Goal: Task Accomplishment & Management: Use online tool/utility

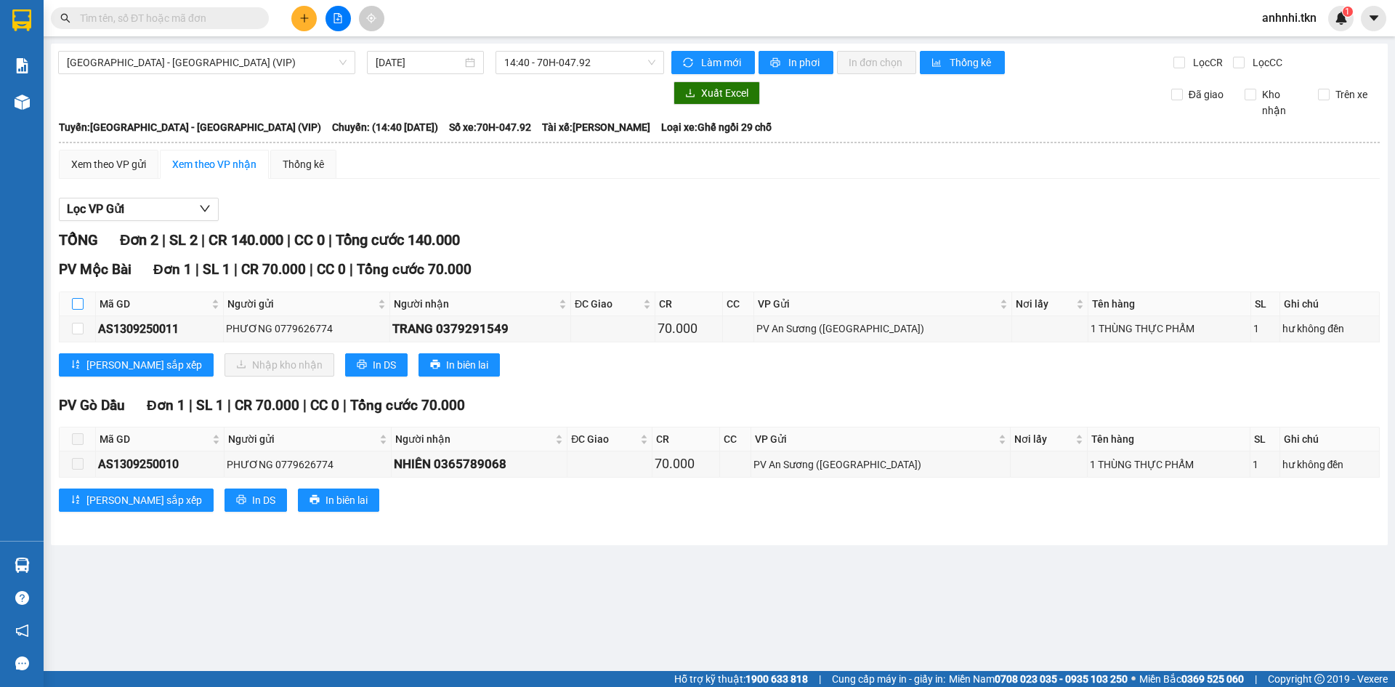
click at [81, 302] on input "checkbox" at bounding box center [78, 304] width 12 height 12
checkbox input "true"
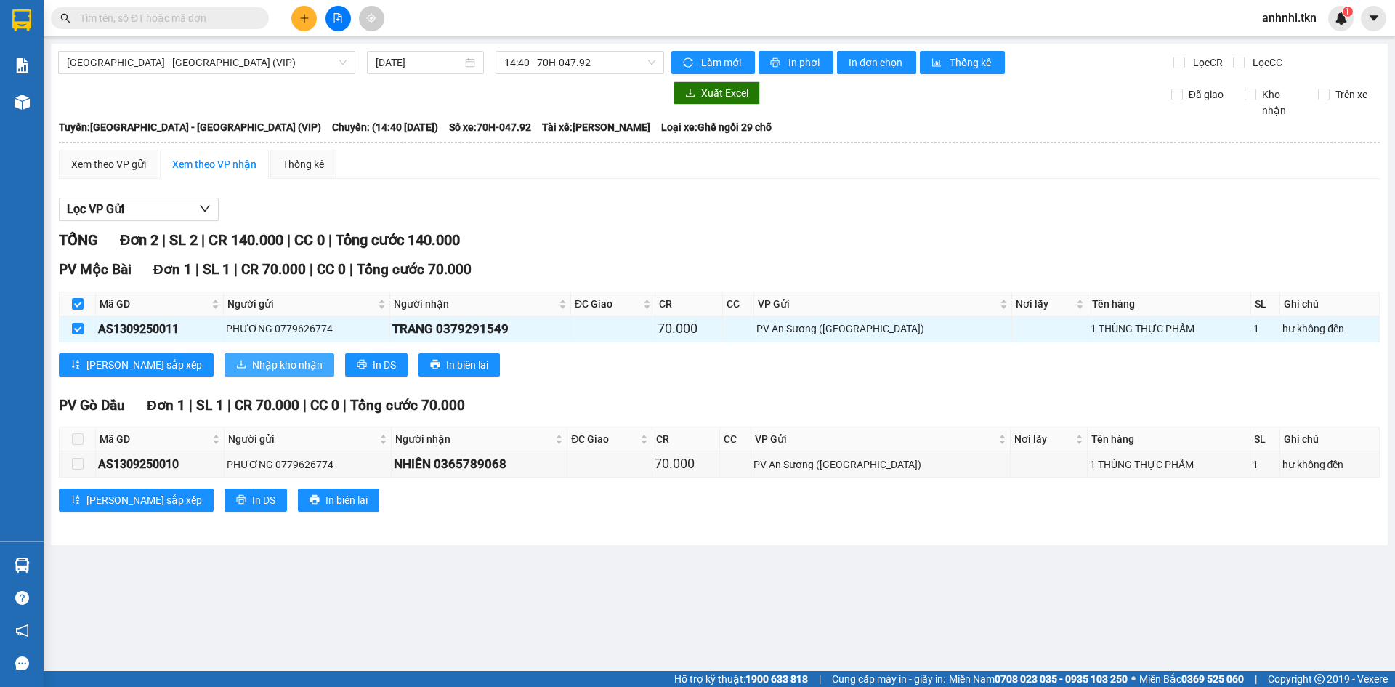
click at [252, 360] on span "Nhập kho nhận" at bounding box center [287, 365] width 70 height 16
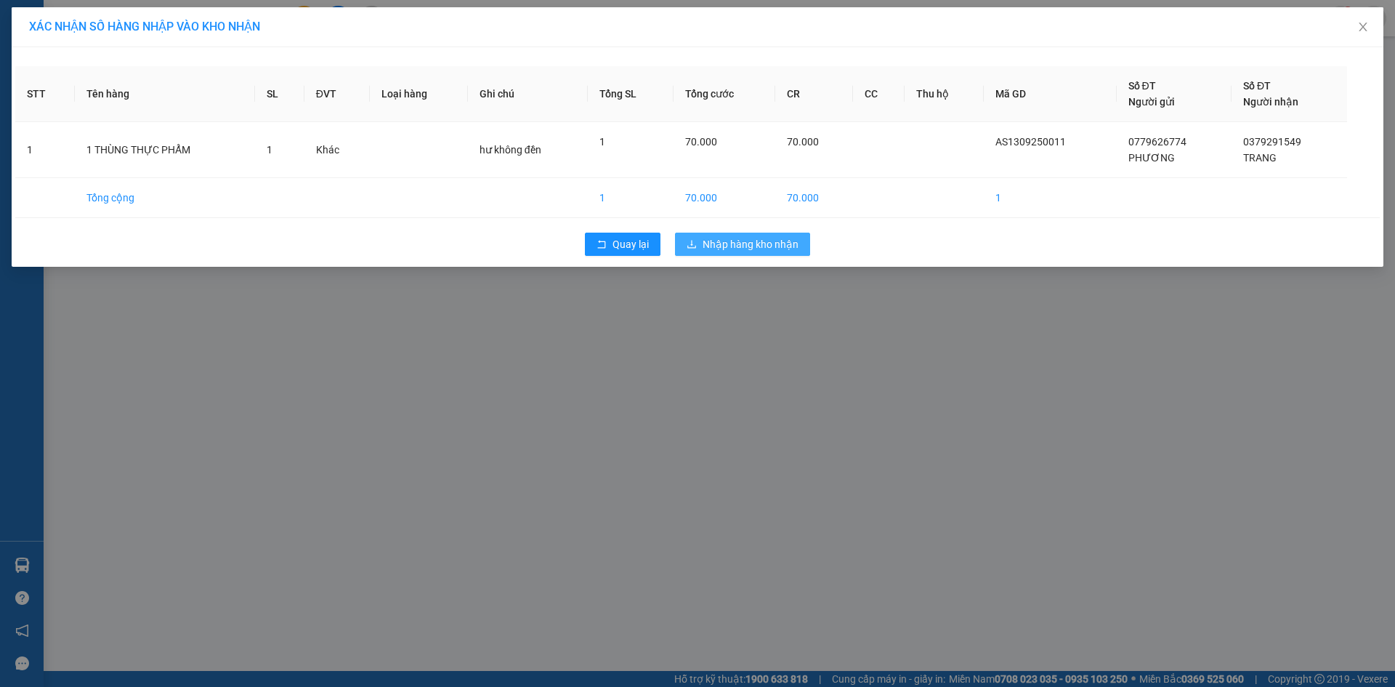
click at [762, 244] on span "Nhập hàng kho nhận" at bounding box center [751, 244] width 96 height 16
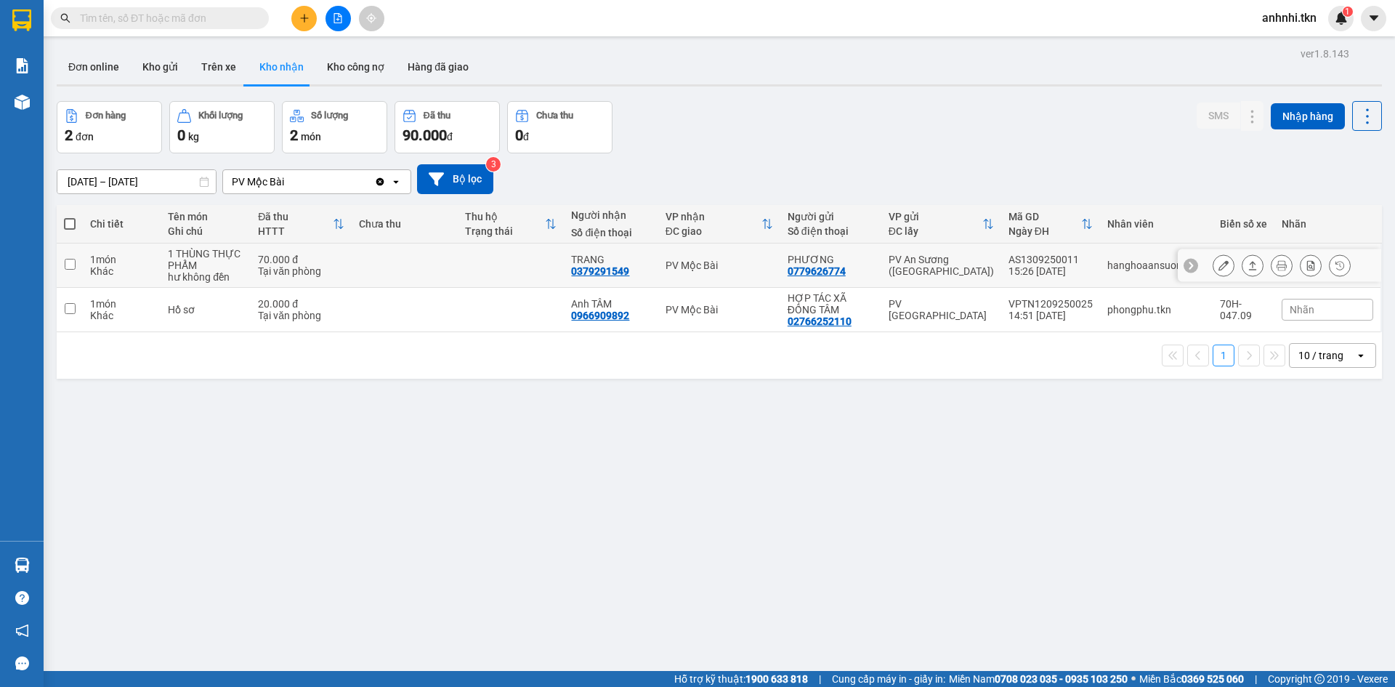
click at [70, 263] on input "checkbox" at bounding box center [70, 264] width 11 height 11
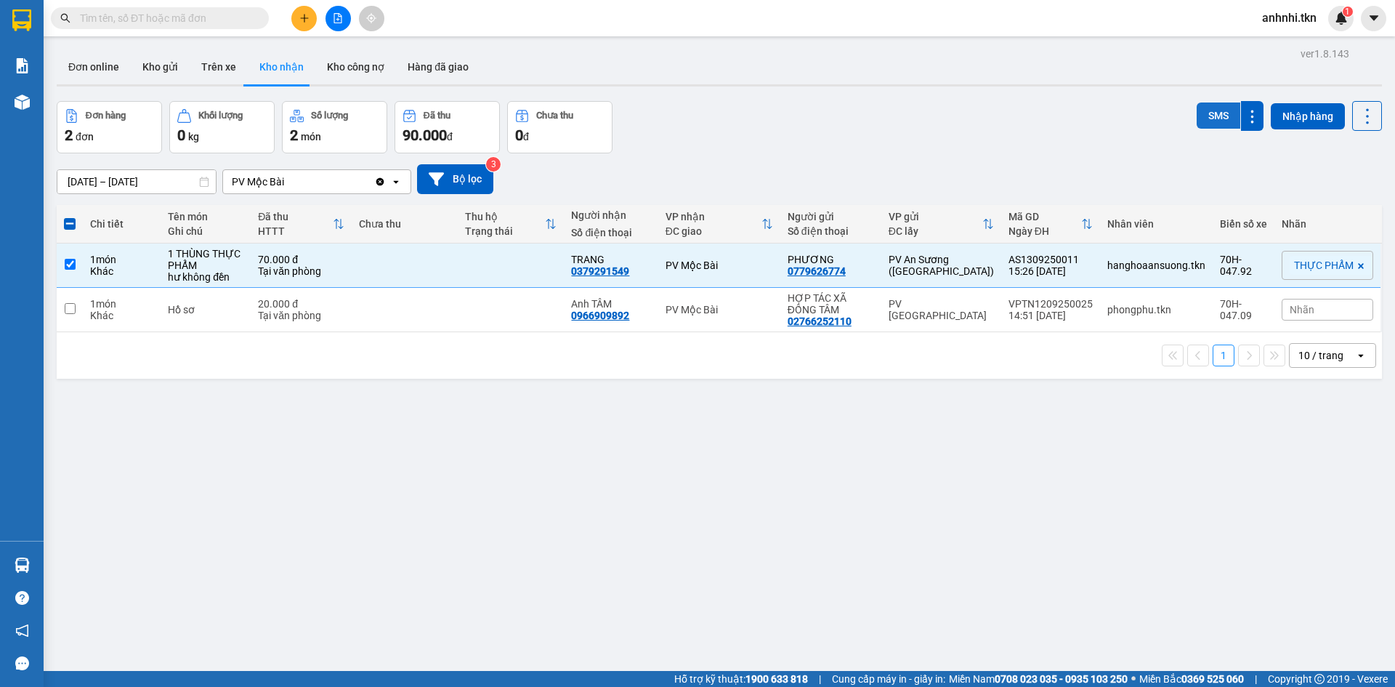
click at [1215, 112] on button "SMS" at bounding box center [1219, 115] width 44 height 26
click at [1249, 262] on icon at bounding box center [1253, 265] width 8 height 9
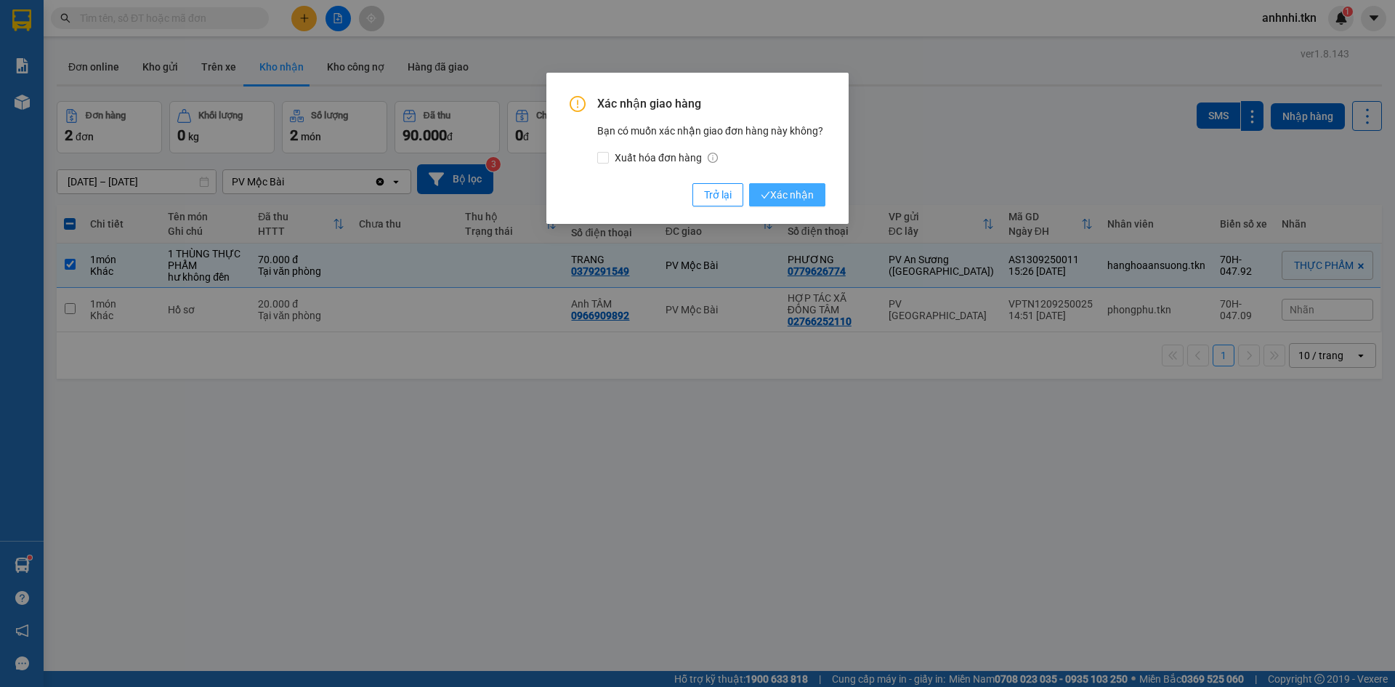
click at [816, 193] on button "Xác nhận" at bounding box center [787, 194] width 76 height 23
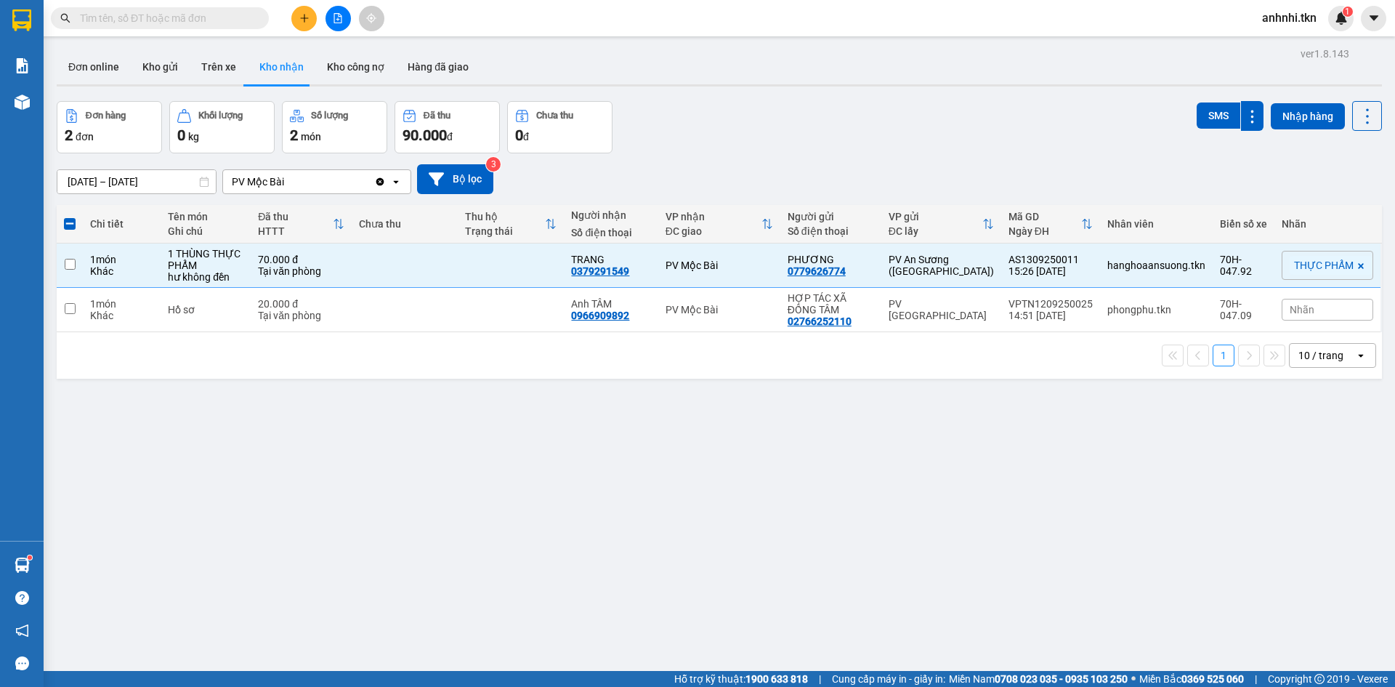
checkbox input "false"
